Goal: Information Seeking & Learning: Learn about a topic

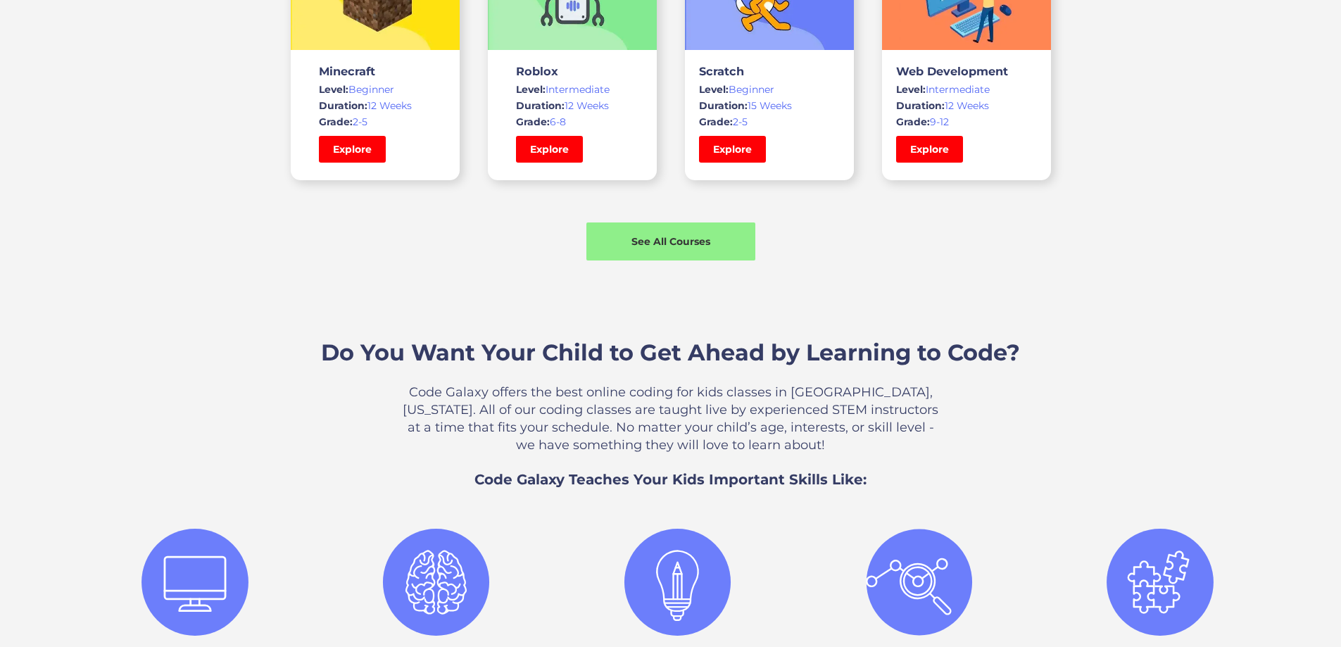
scroll to position [985, 0]
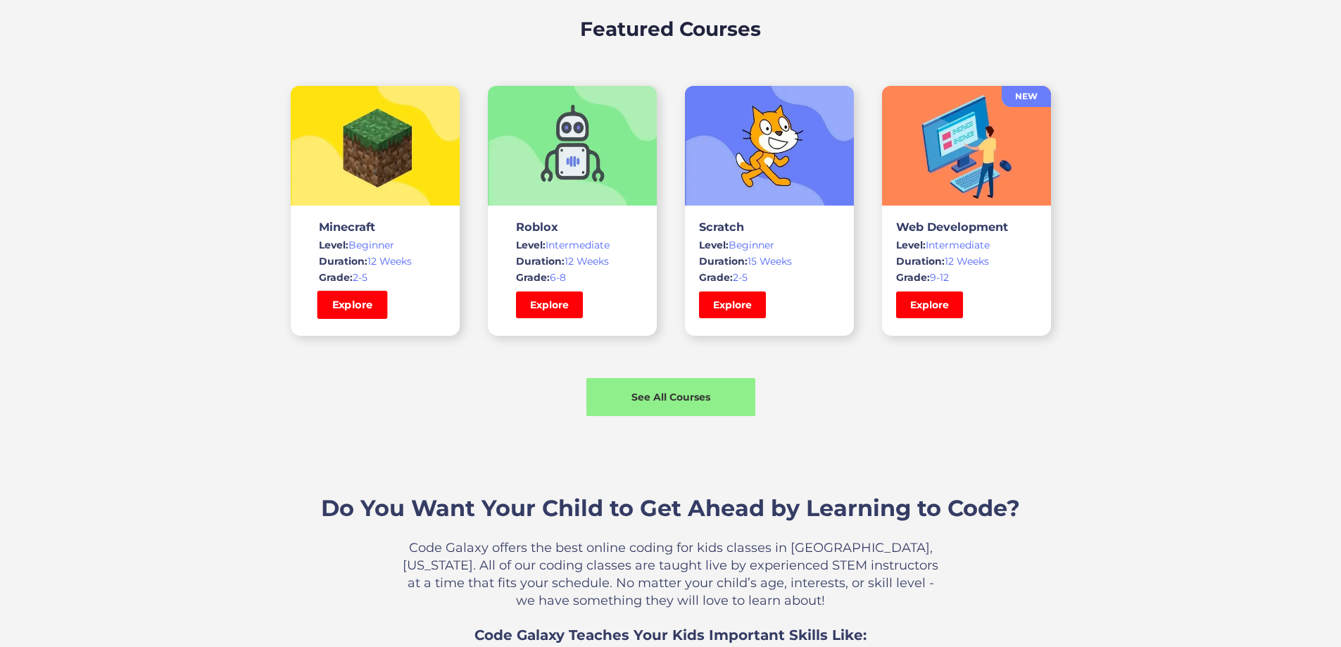
click at [358, 319] on link "Explore" at bounding box center [352, 305] width 70 height 28
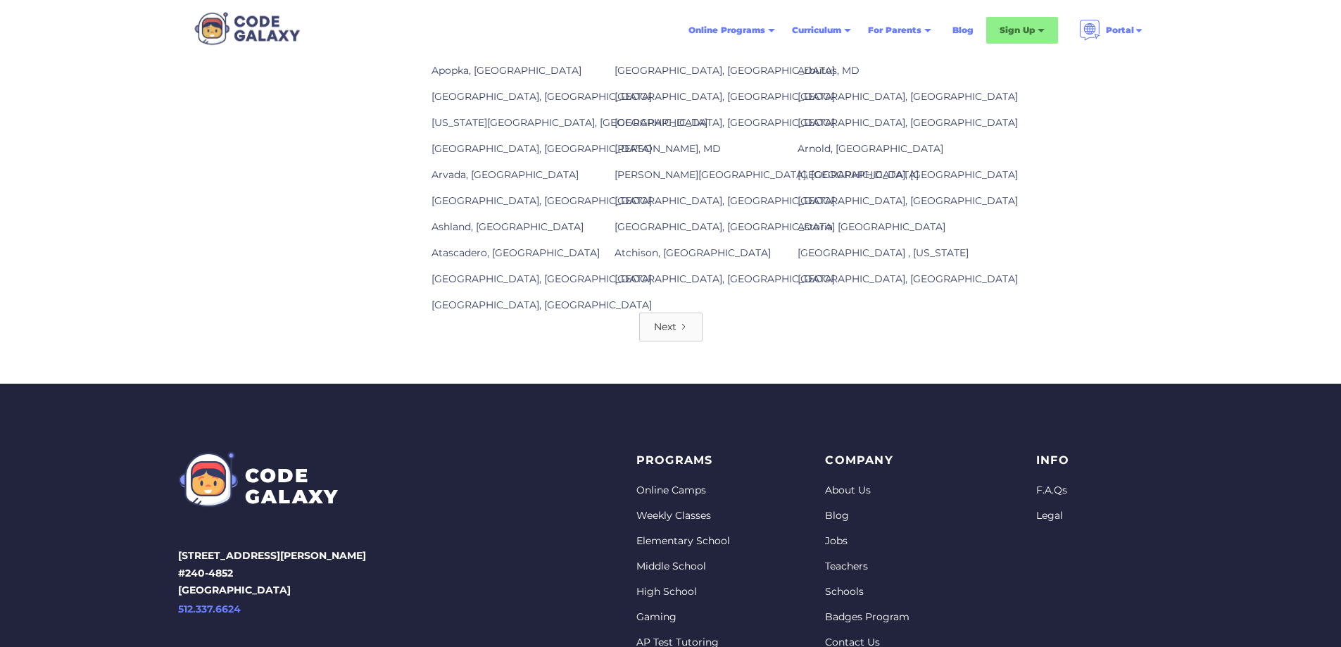
scroll to position [1715, 0]
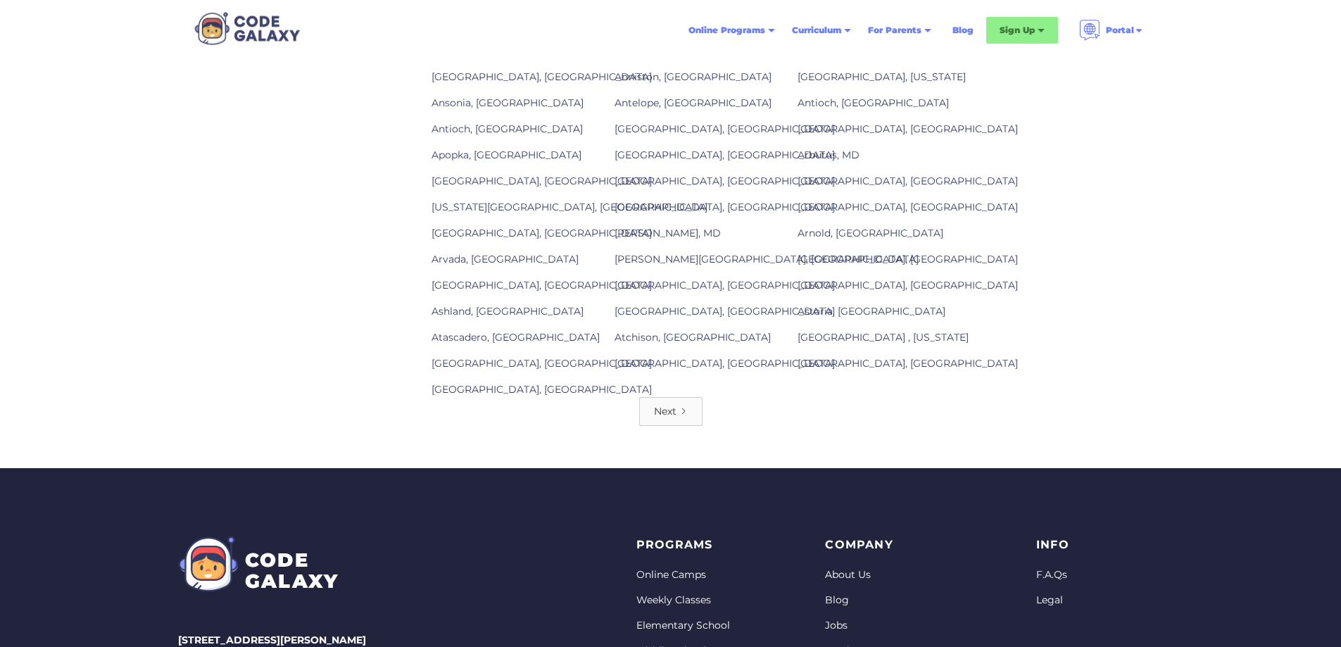
click at [662, 418] on div "Next" at bounding box center [665, 411] width 23 height 14
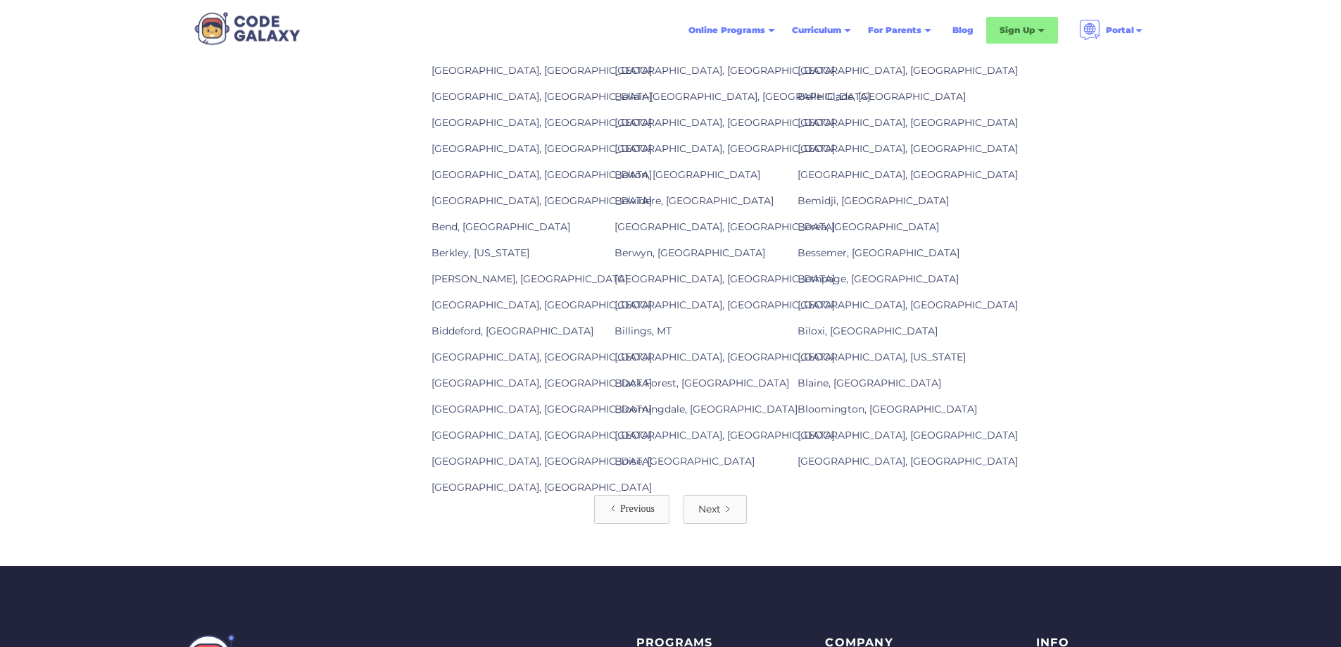
scroll to position [1619, 0]
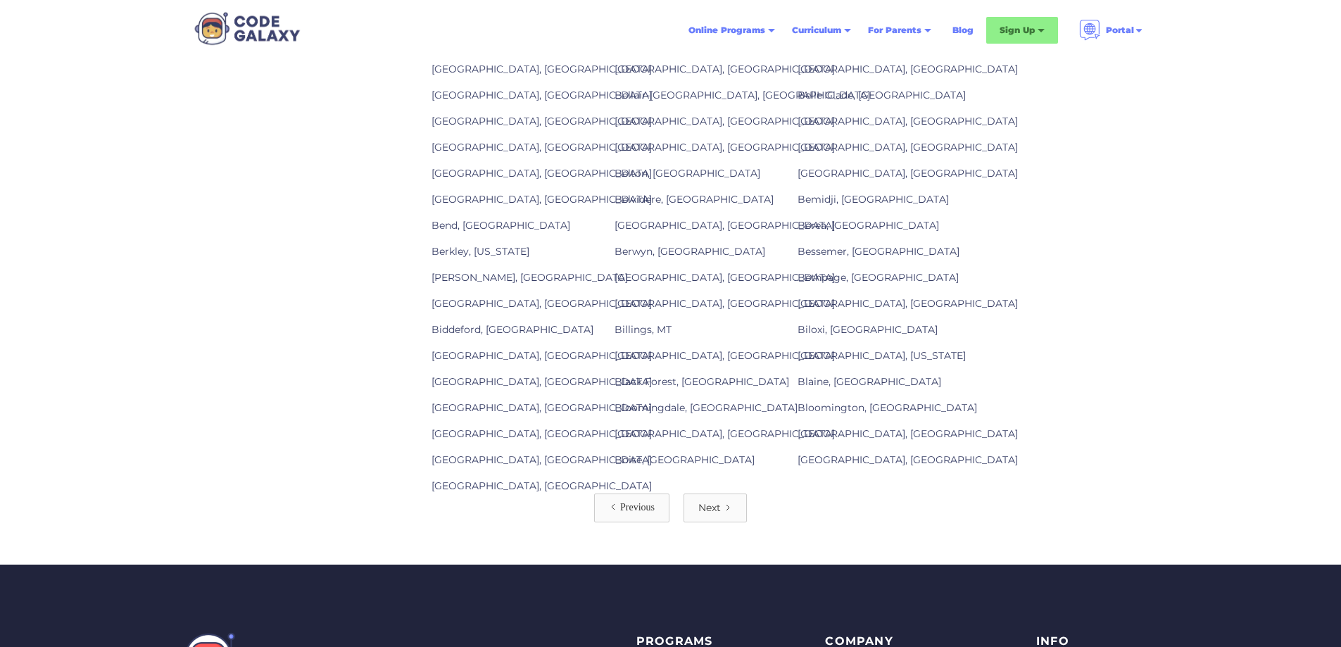
click at [709, 514] on div "Next" at bounding box center [709, 507] width 23 height 14
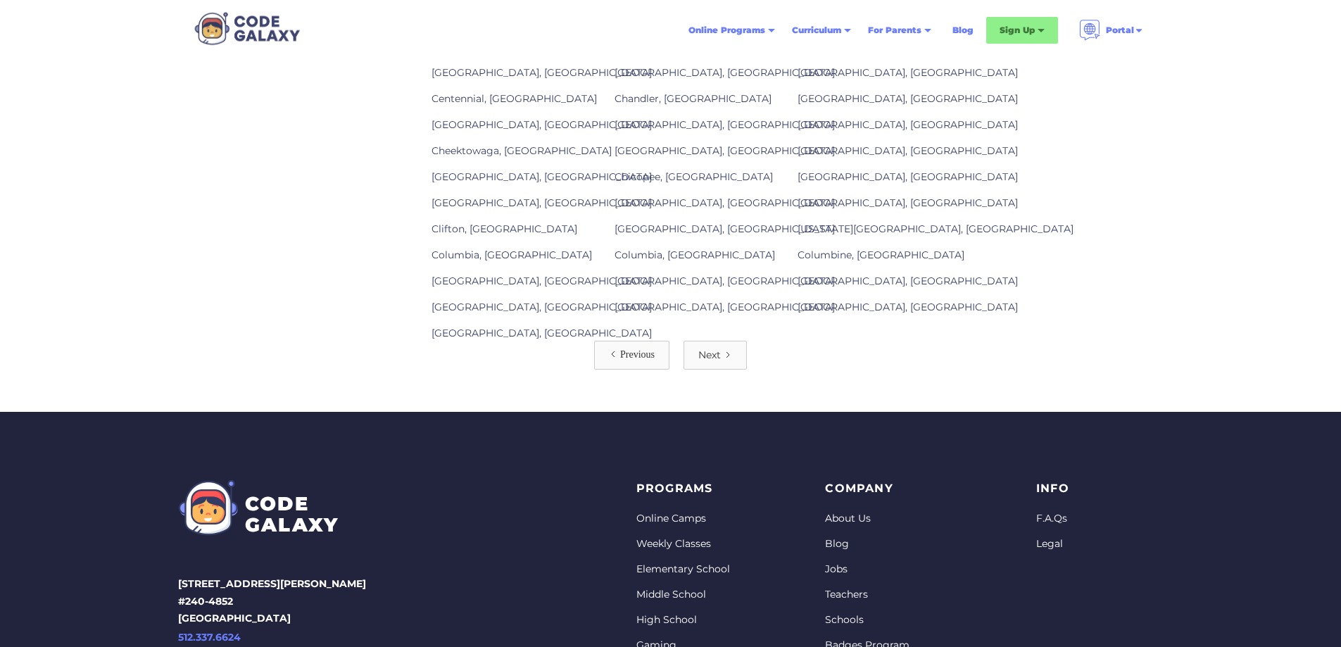
scroll to position [1715, 0]
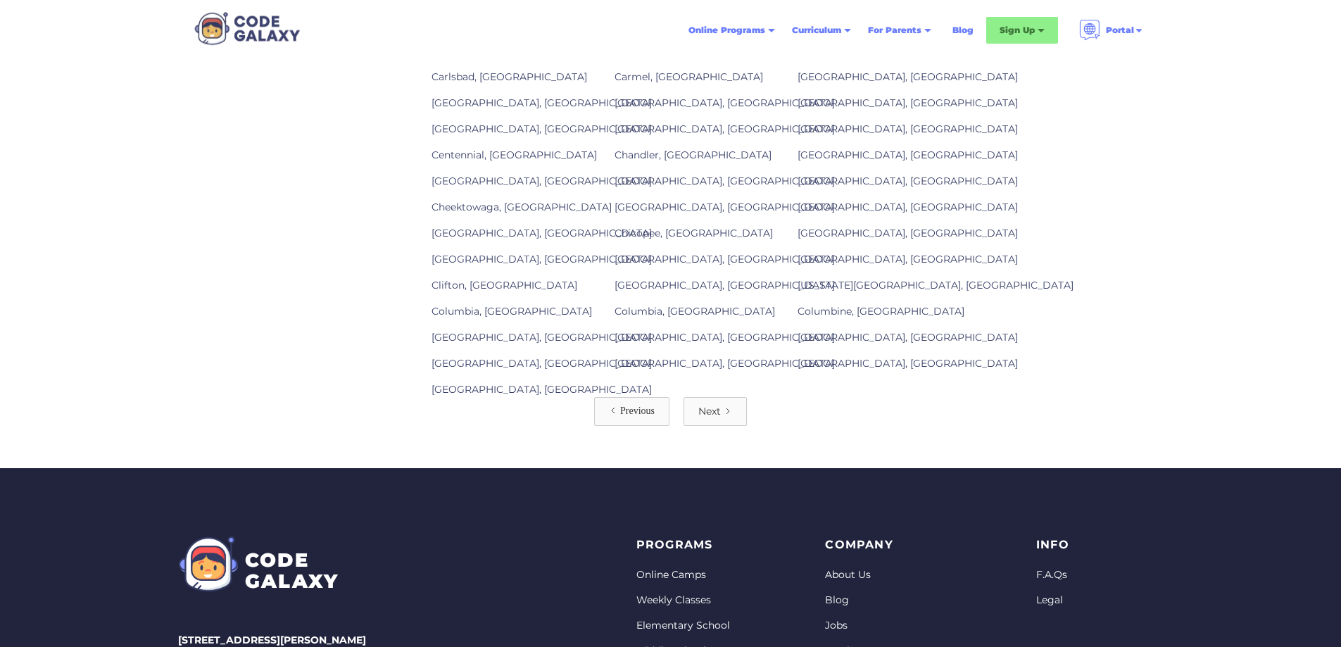
click at [721, 426] on link "Next" at bounding box center [714, 411] width 63 height 29
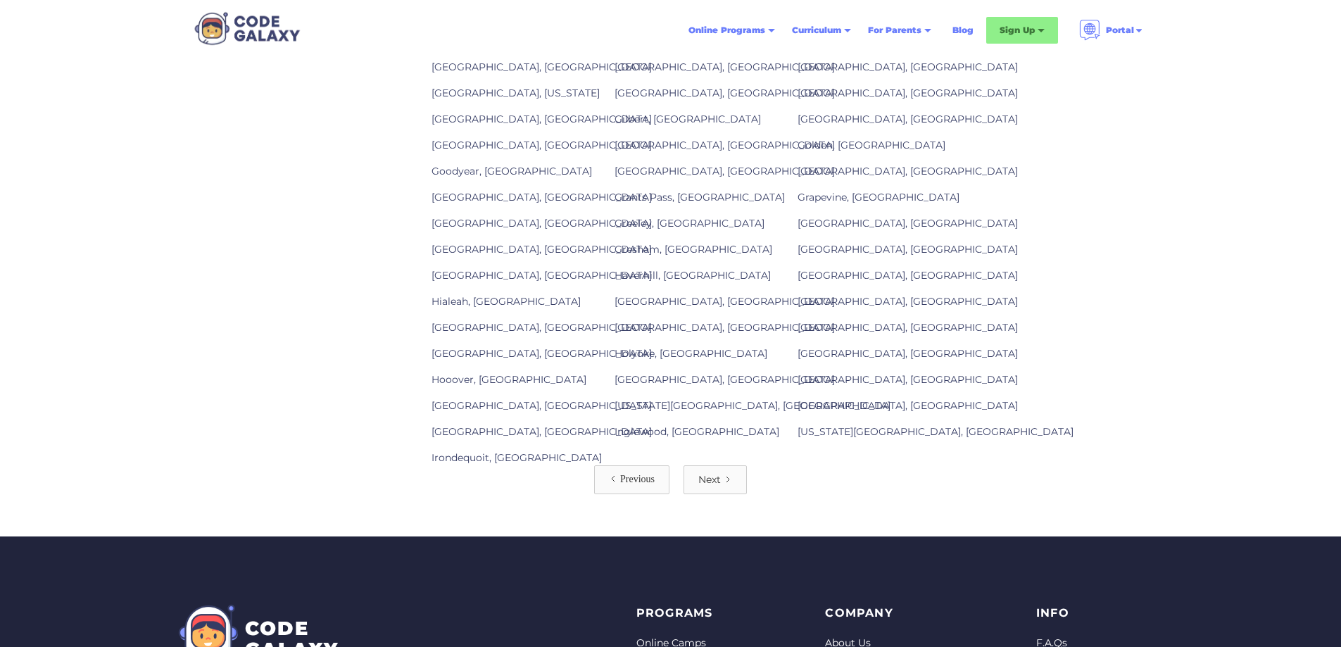
scroll to position [1689, 0]
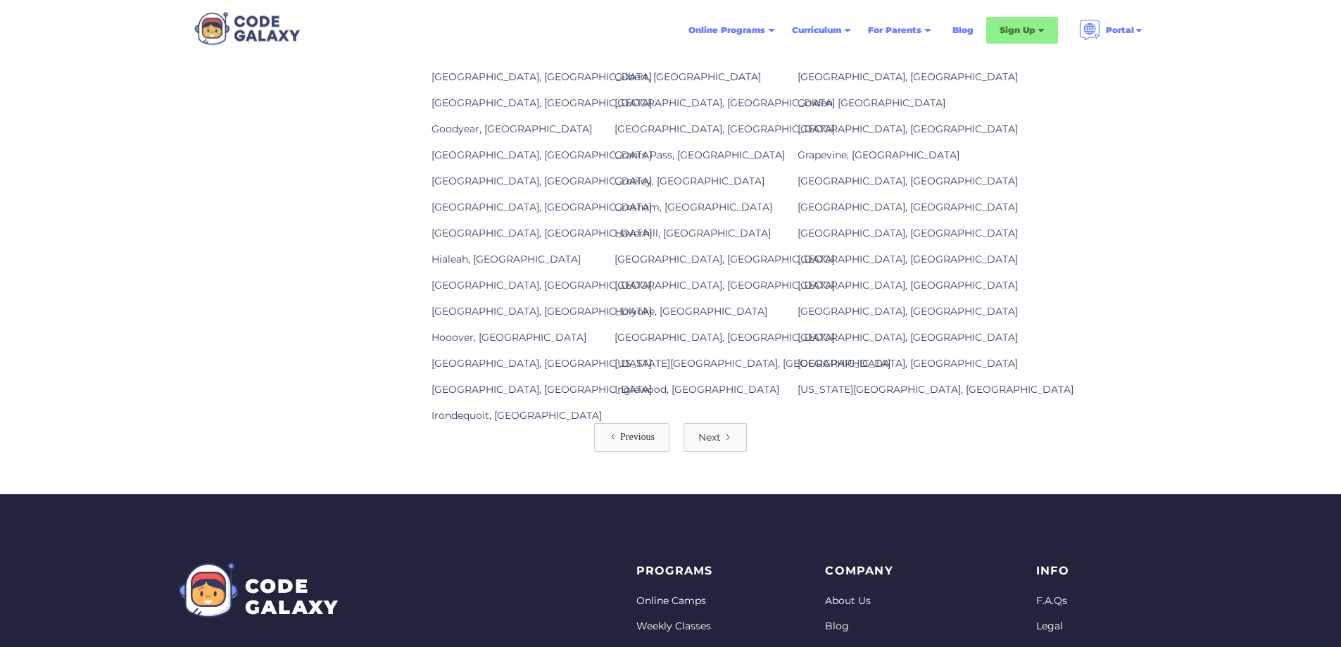
click at [714, 444] on div "Next" at bounding box center [709, 437] width 23 height 14
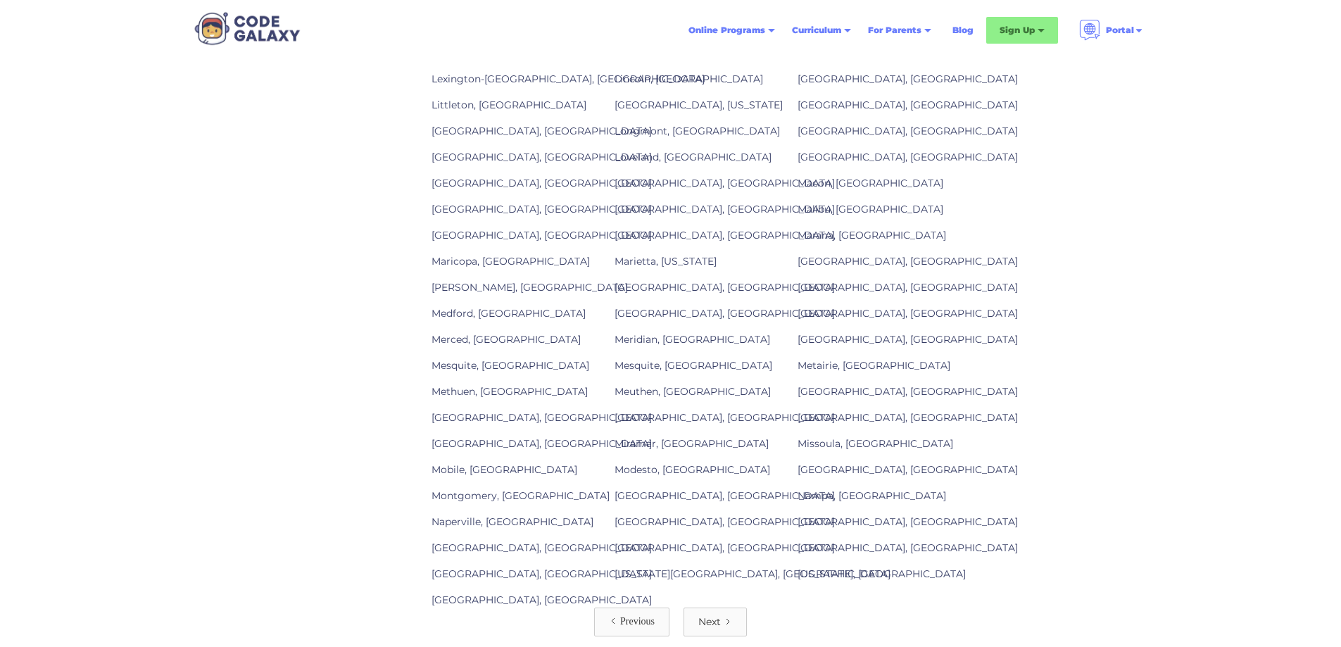
scroll to position [1548, 0]
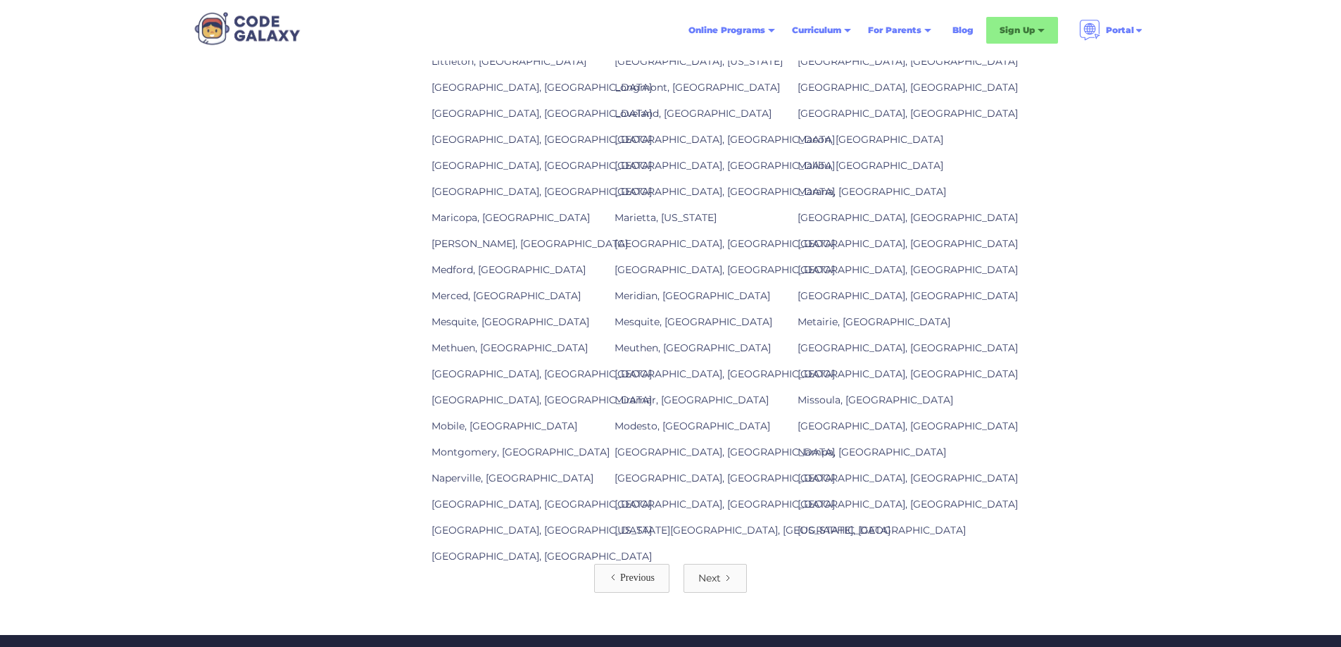
click at [634, 585] on div "Previous" at bounding box center [637, 578] width 34 height 14
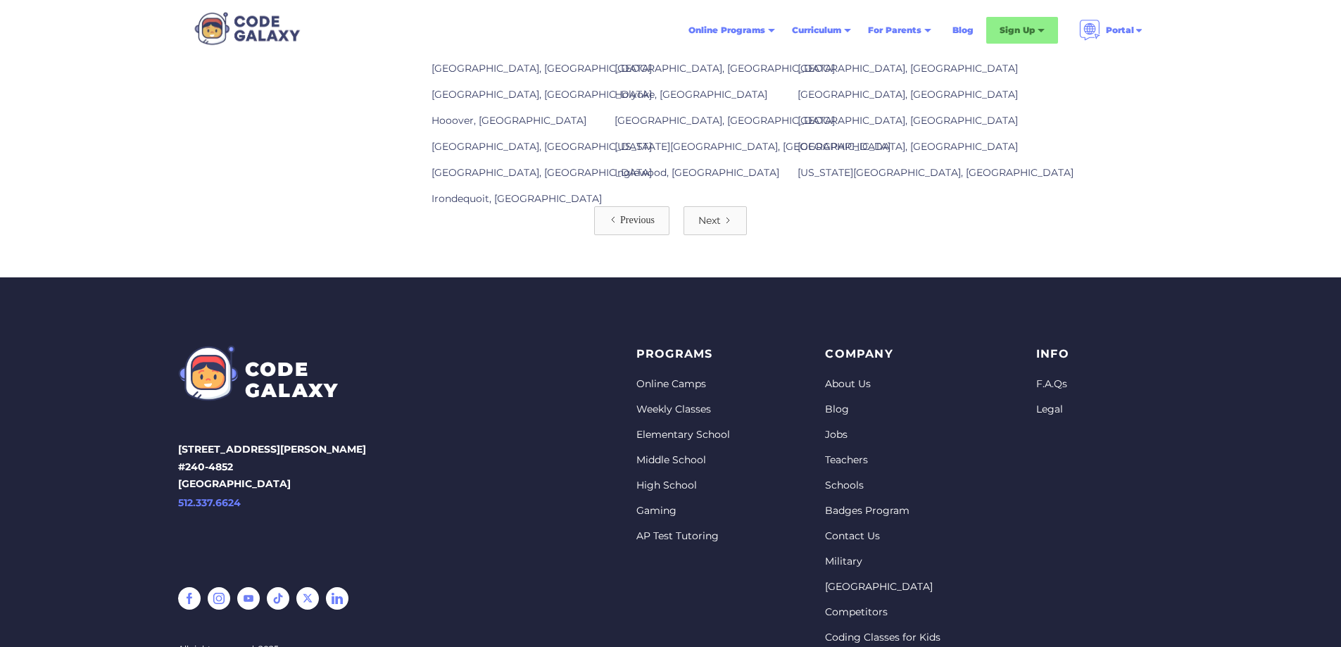
scroll to position [1786, 0]
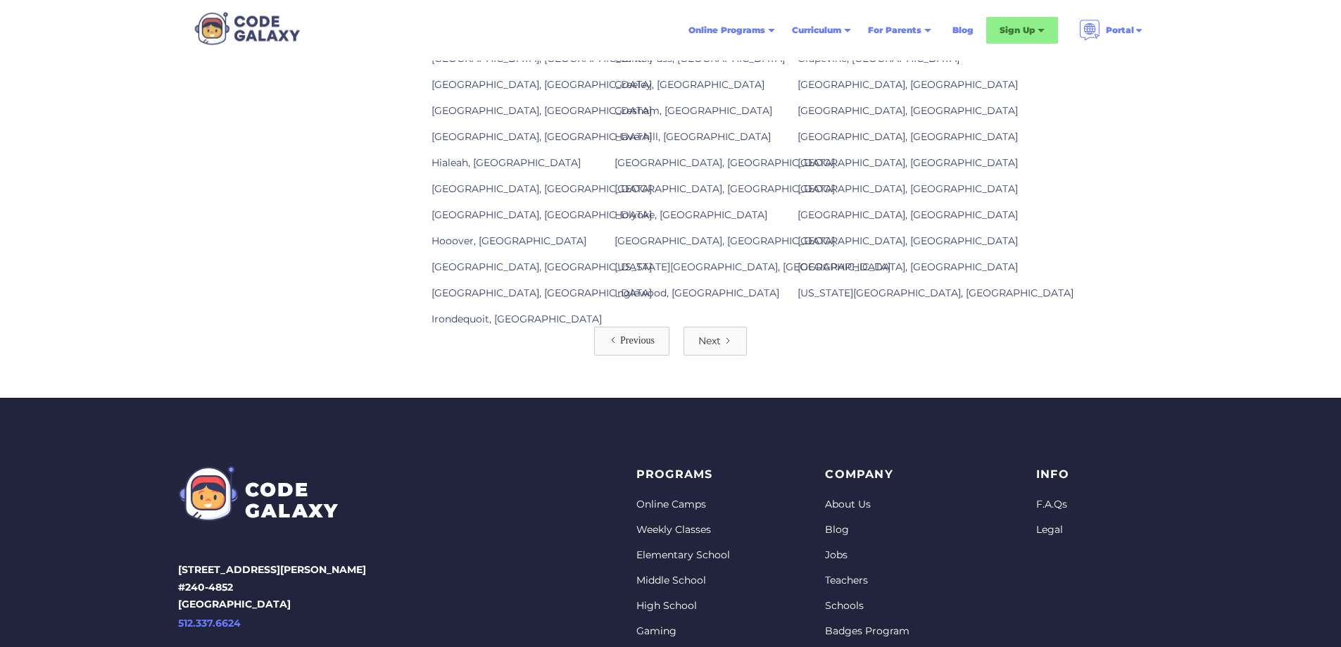
click at [627, 348] on div "Previous" at bounding box center [637, 341] width 34 height 14
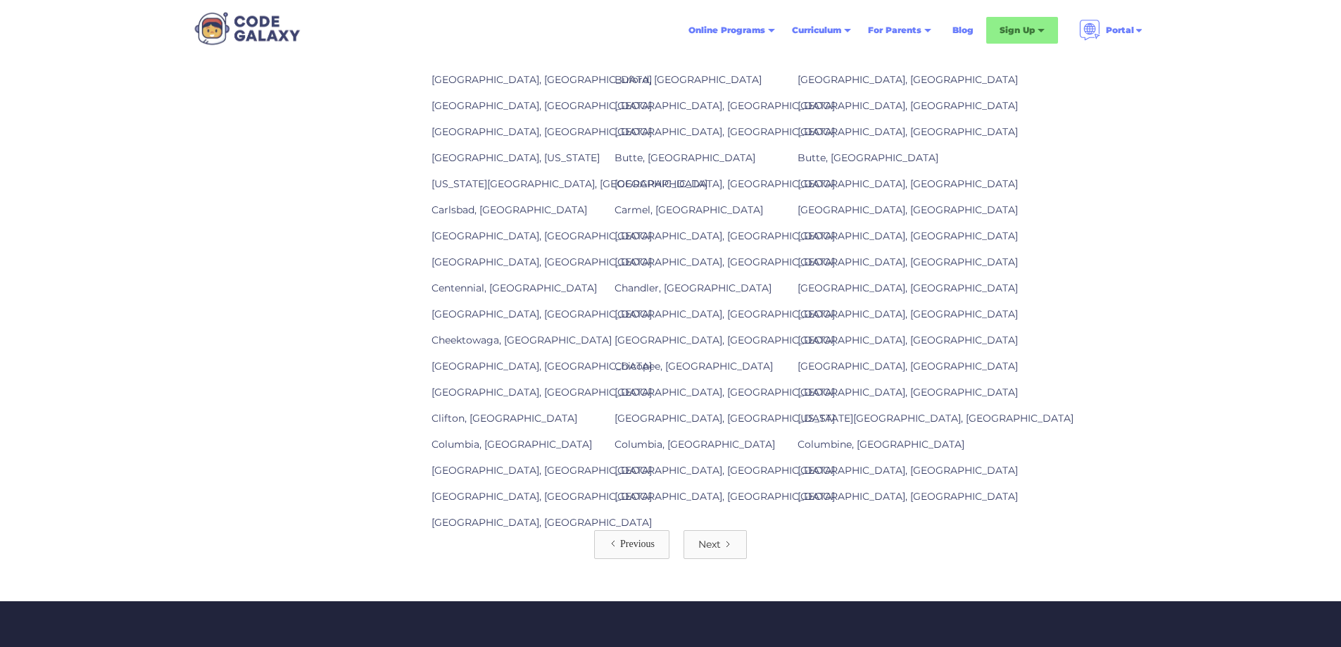
scroll to position [1619, 0]
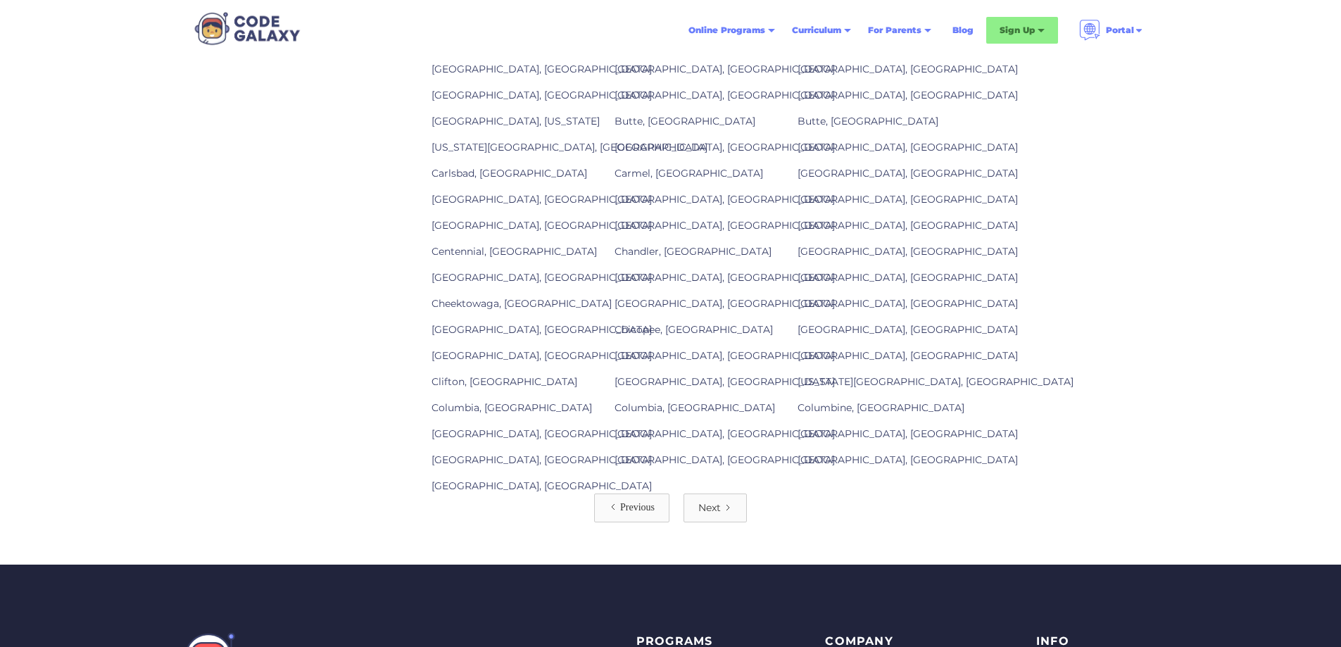
click at [714, 514] on div "Next" at bounding box center [709, 507] width 23 height 14
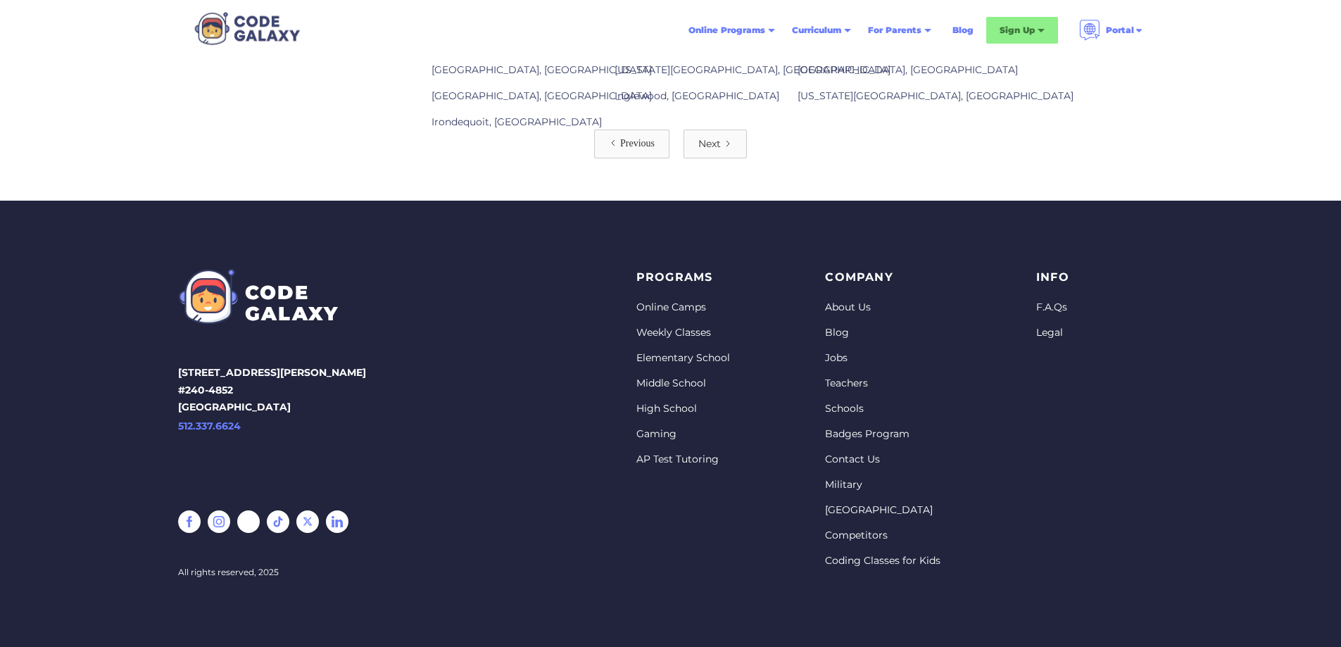
scroll to position [1997, 0]
click at [703, 144] on div "Next" at bounding box center [709, 144] width 23 height 14
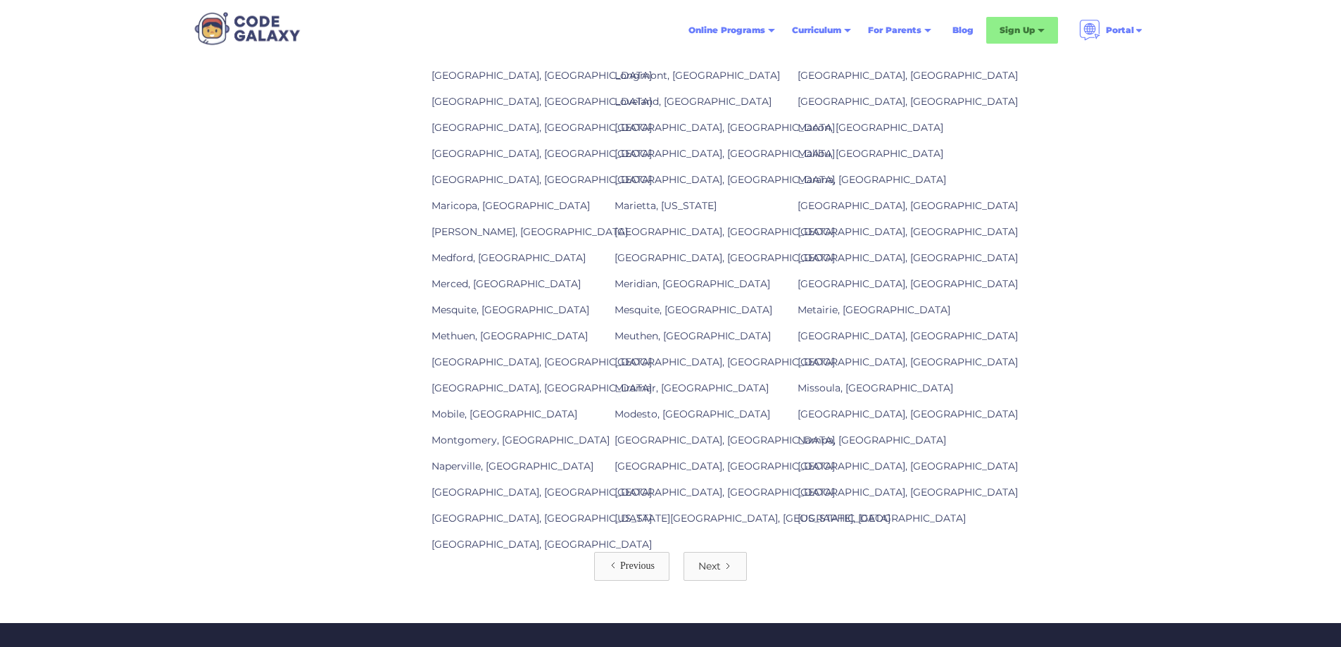
scroll to position [1548, 0]
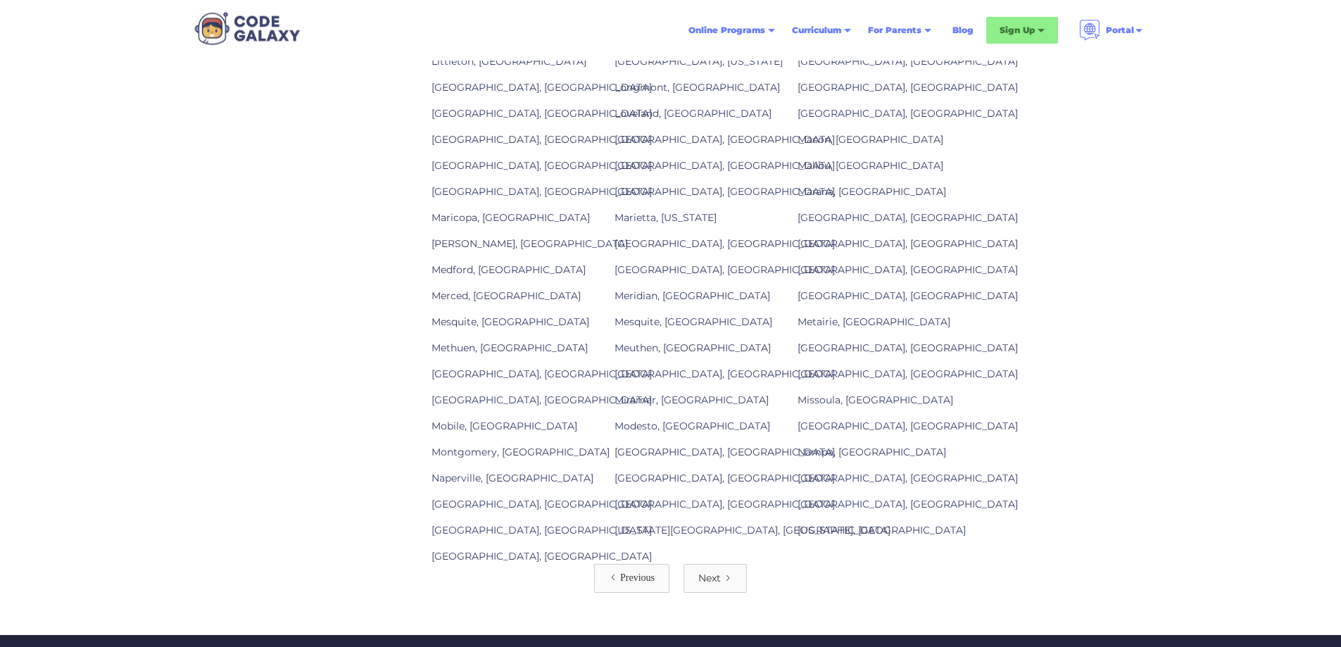
click at [462, 276] on link "Medford, [GEOGRAPHIC_DATA]" at bounding box center [508, 269] width 154 height 13
